Goal: Information Seeking & Learning: Learn about a topic

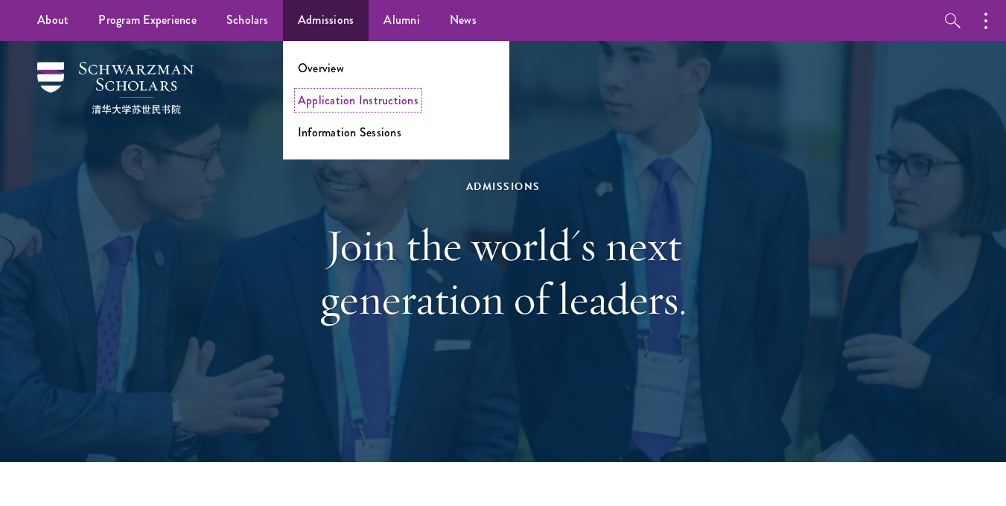
click at [323, 104] on link "Application Instructions" at bounding box center [358, 100] width 121 height 17
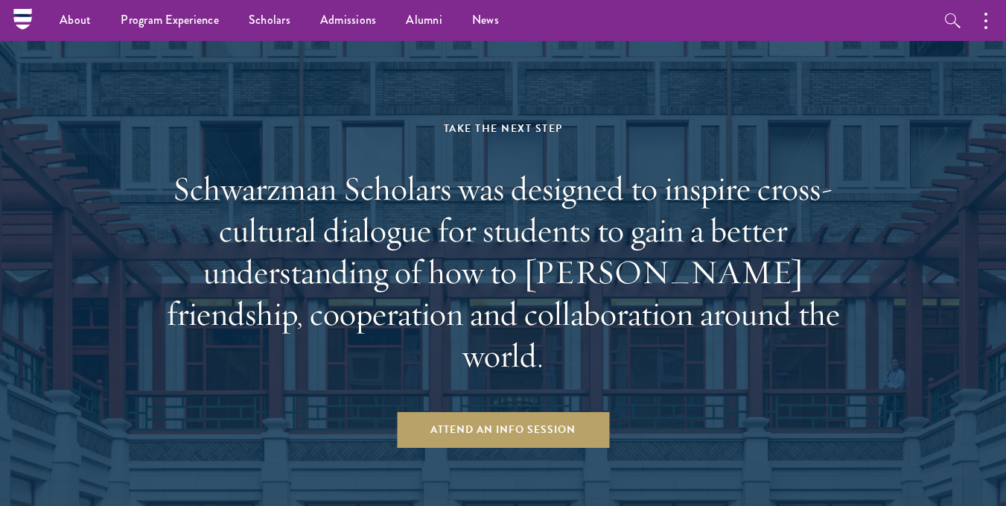
scroll to position [2119, 0]
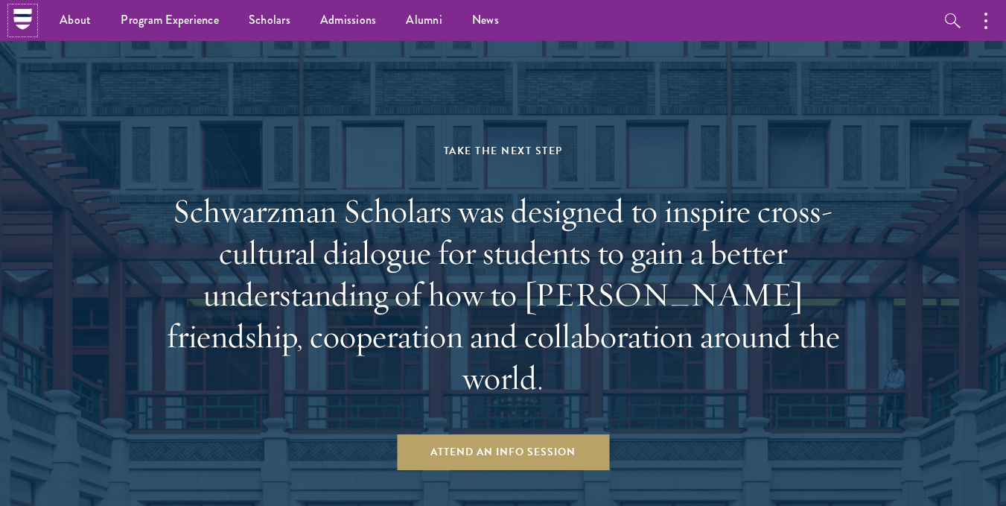
click at [21, 16] on icon at bounding box center [22, 15] width 18 height 3
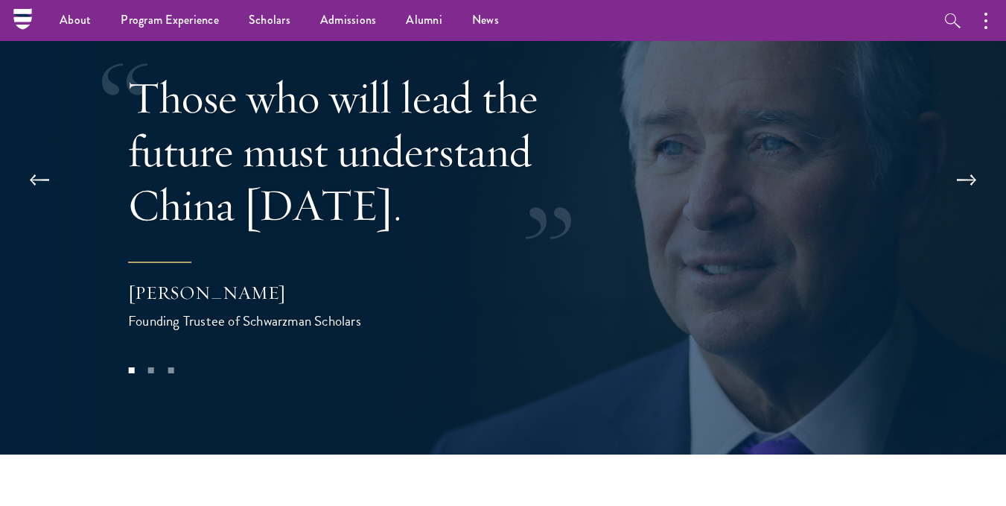
scroll to position [2945, 0]
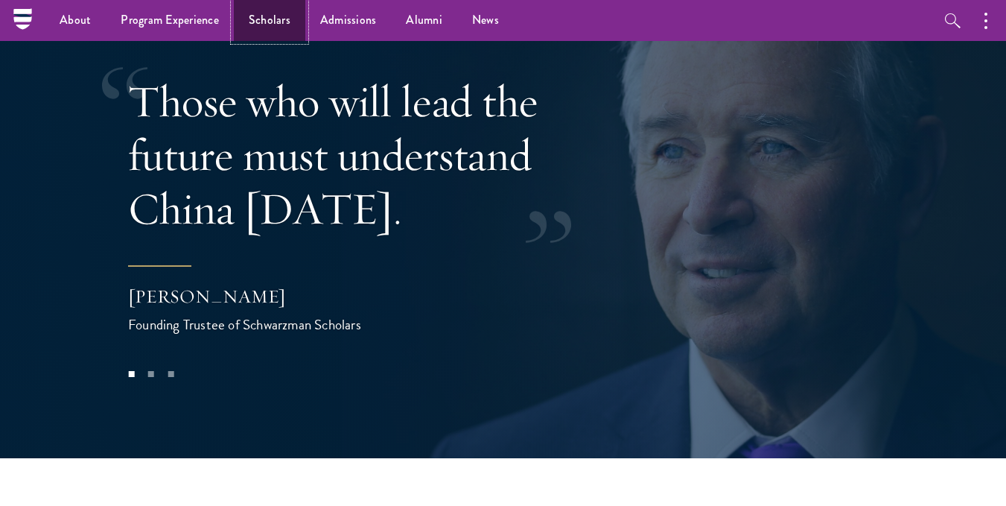
click at [256, 34] on link "Scholars" at bounding box center [269, 20] width 71 height 41
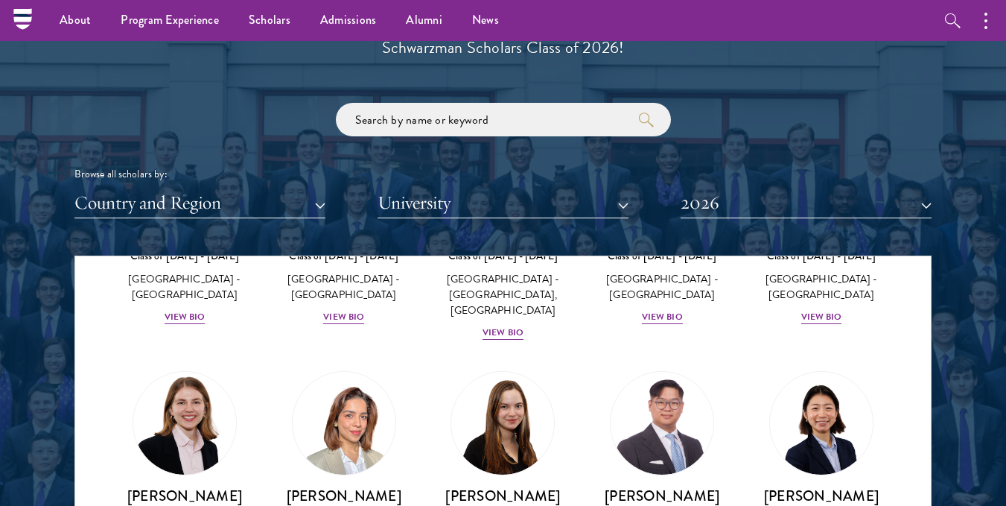
scroll to position [1489, 0]
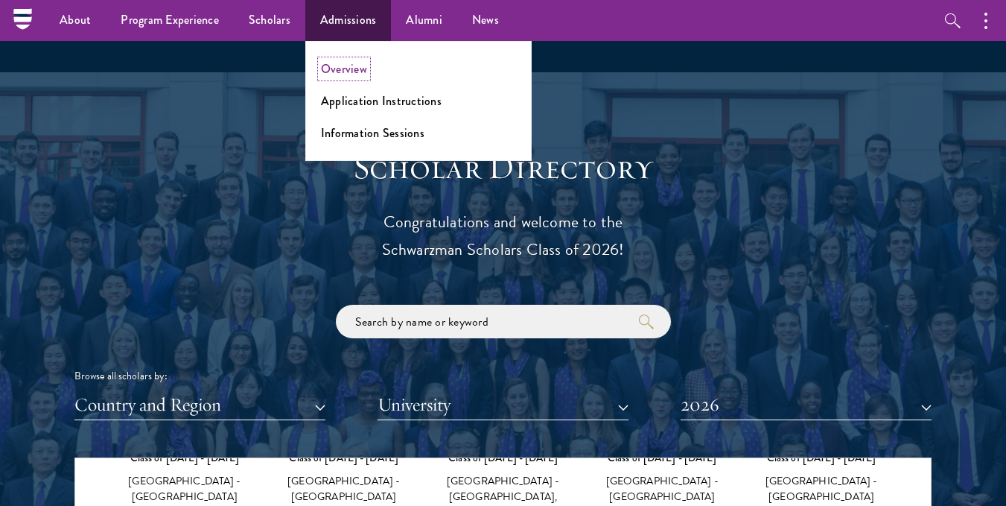
click at [351, 73] on link "Overview" at bounding box center [344, 68] width 46 height 17
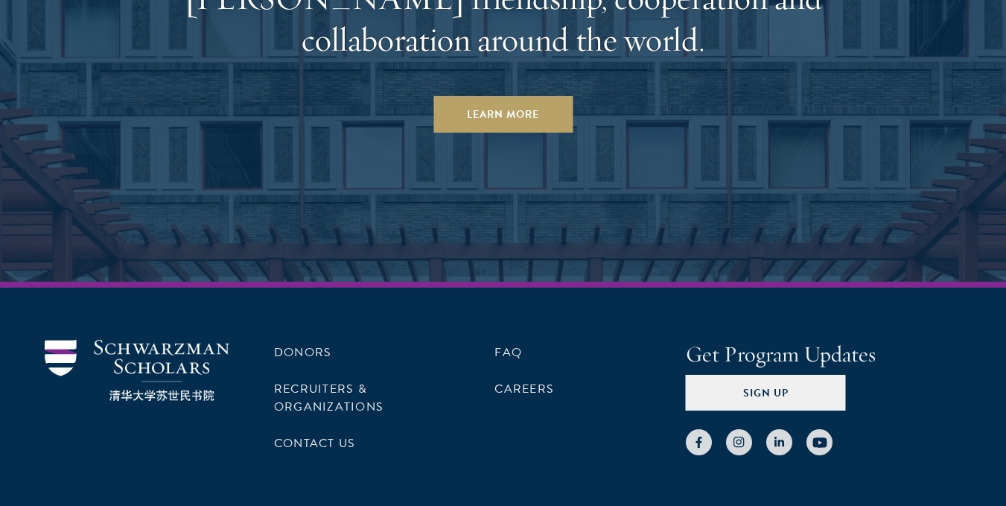
scroll to position [7322, 0]
